Goal: Navigation & Orientation: Find specific page/section

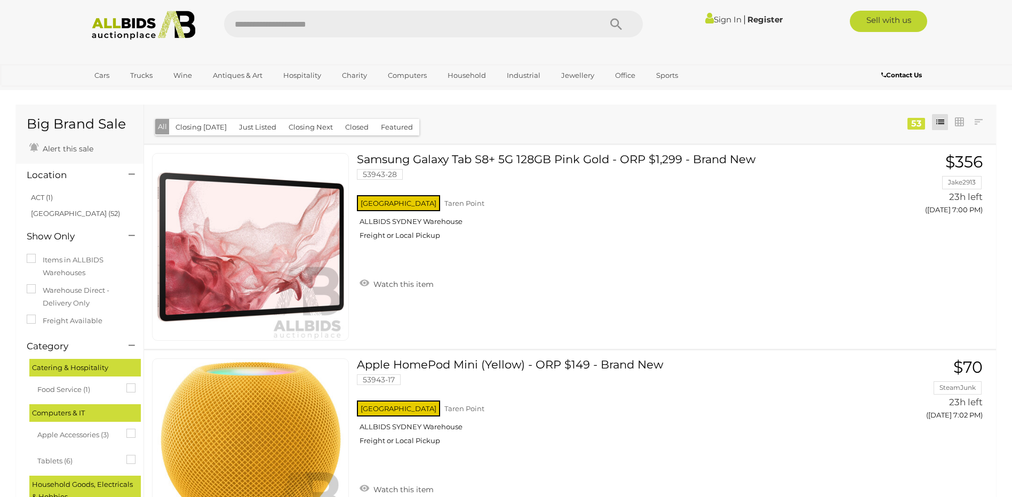
scroll to position [8058, 0]
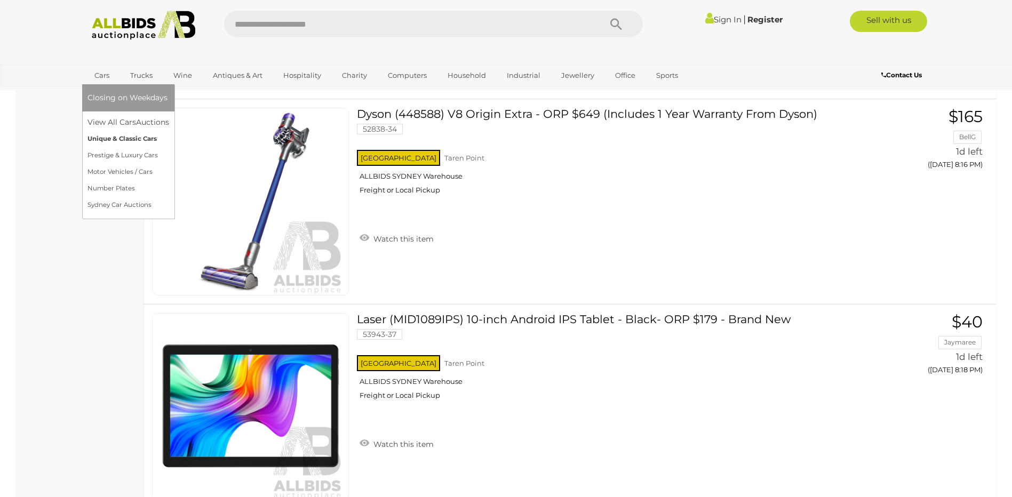
click at [119, 140] on link "Unique & Classic Cars" at bounding box center [129, 139] width 82 height 17
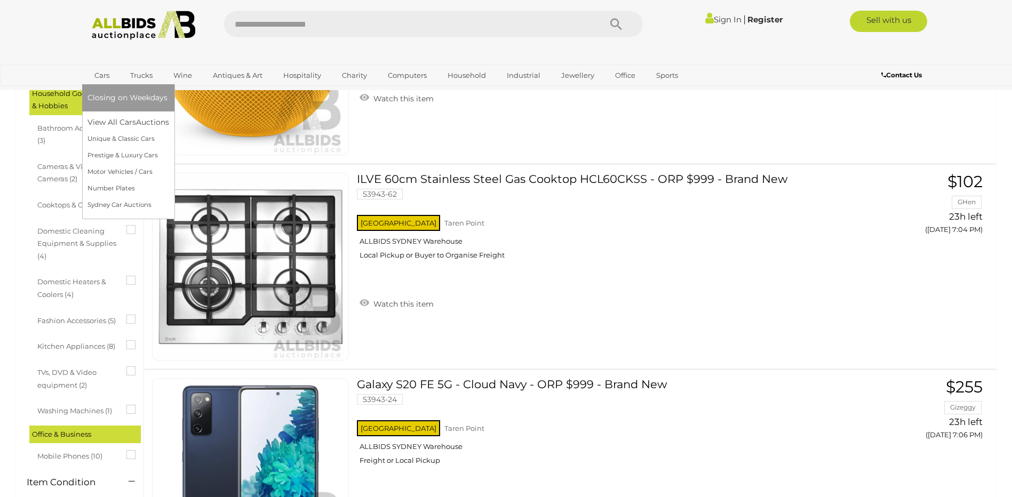
scroll to position [924, 0]
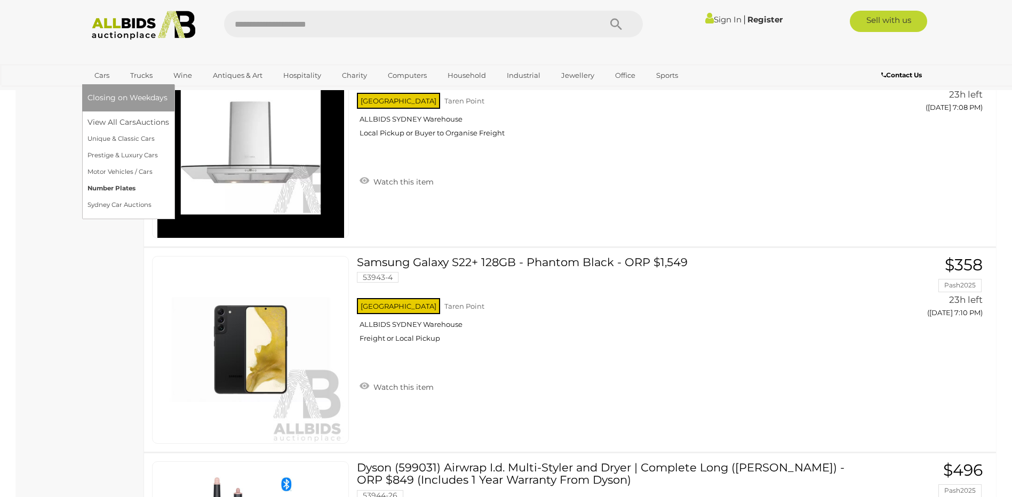
click at [120, 182] on link "Number Plates" at bounding box center [129, 188] width 82 height 17
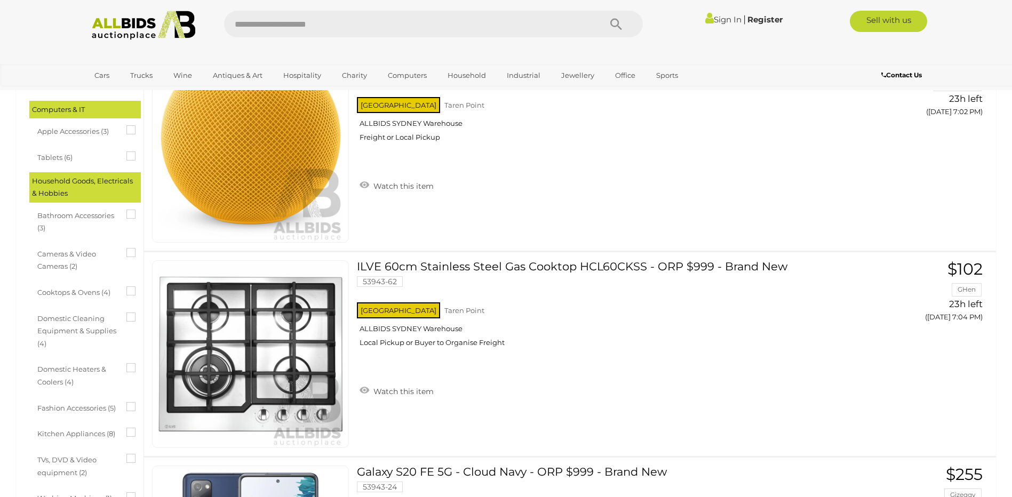
scroll to position [924, 0]
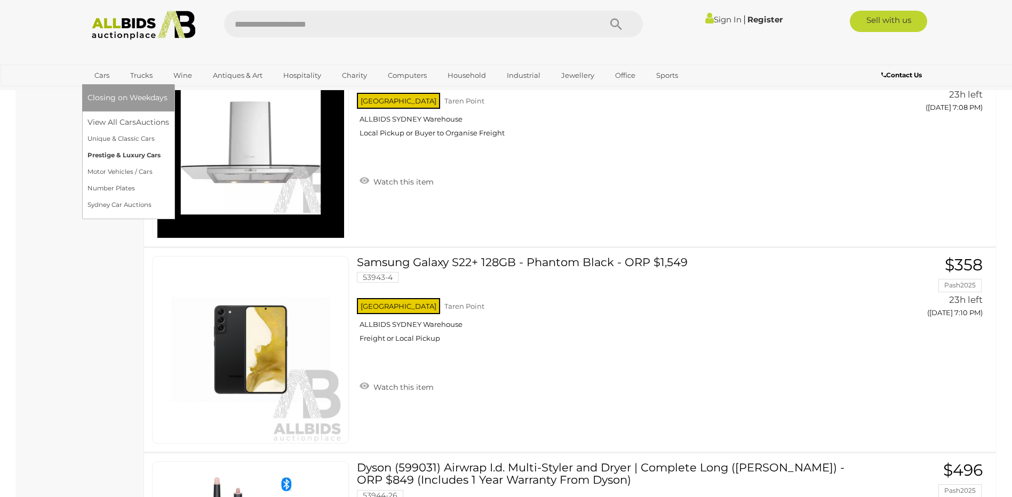
click at [99, 150] on link "Prestige & Luxury Cars" at bounding box center [129, 155] width 82 height 17
